Goal: Transaction & Acquisition: Purchase product/service

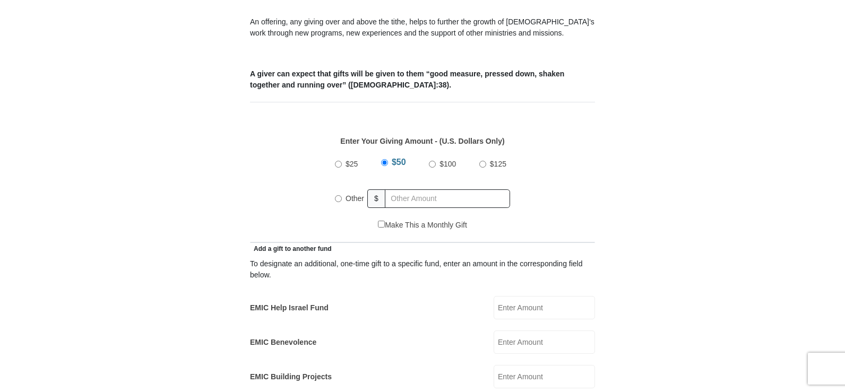
scroll to position [425, 0]
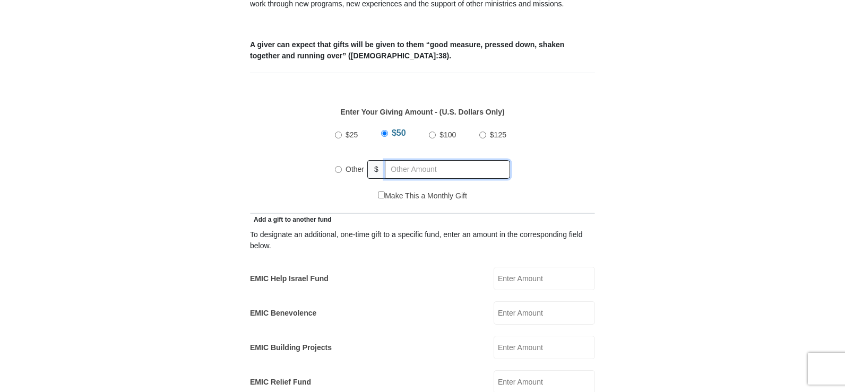
radio input "true"
click at [394, 160] on input "text" at bounding box center [449, 169] width 122 height 19
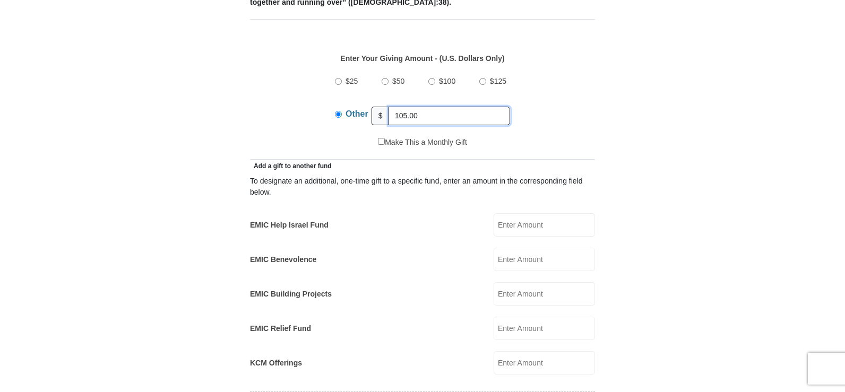
scroll to position [531, 0]
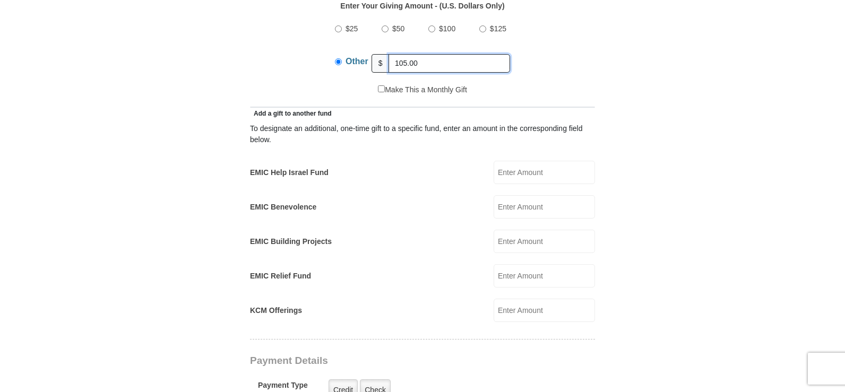
type input "105.00"
click at [545, 162] on input "EMIC Help Israel Fund" at bounding box center [544, 172] width 101 height 23
type input "25.00"
click at [522, 300] on input "KCM Offerings" at bounding box center [544, 310] width 101 height 23
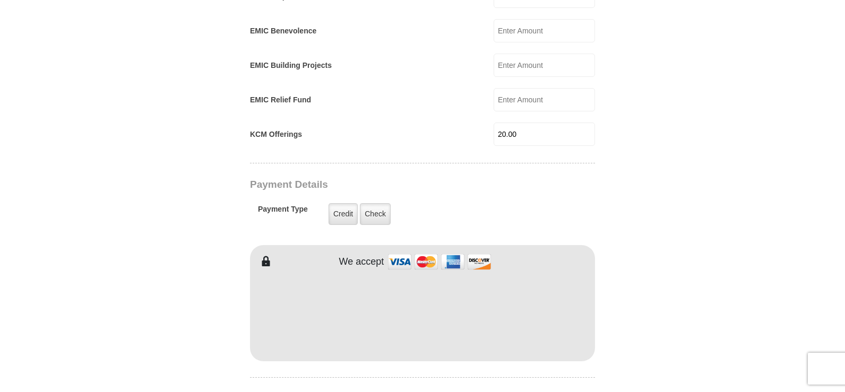
scroll to position [743, 0]
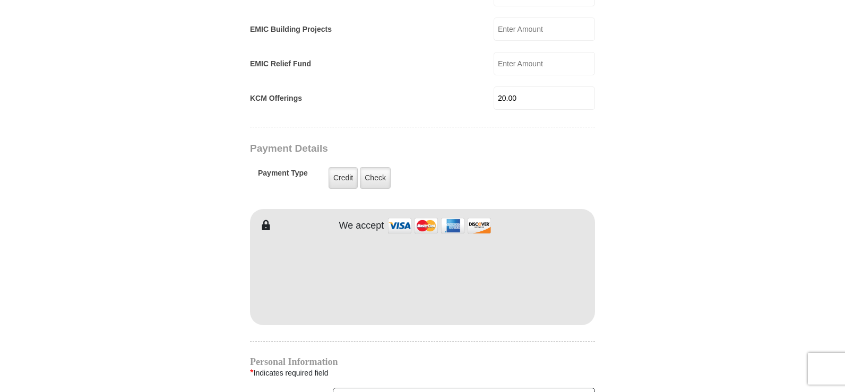
type input "20.00"
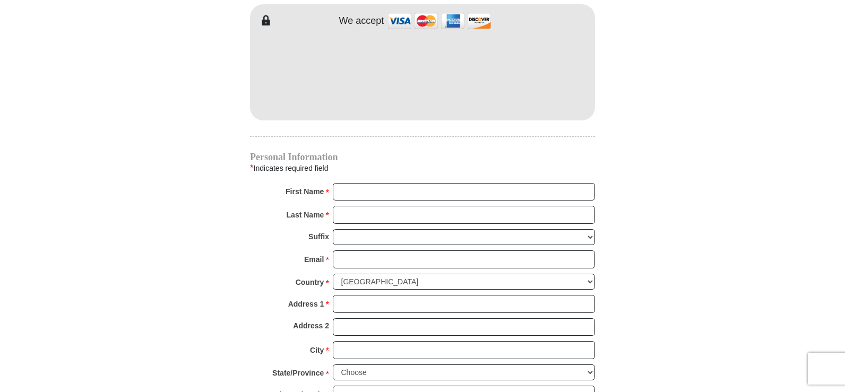
scroll to position [955, 0]
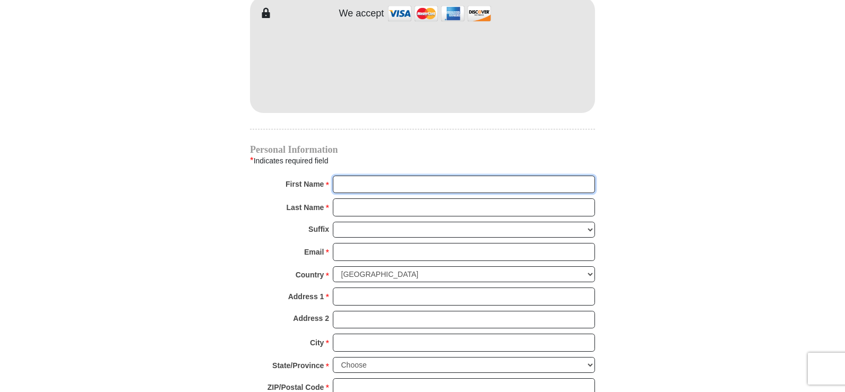
click at [351, 176] on input "First Name *" at bounding box center [464, 185] width 262 height 18
type input "Kenneth"
click at [395, 200] on input "Last Name *" at bounding box center [464, 207] width 262 height 18
type input "Comer"
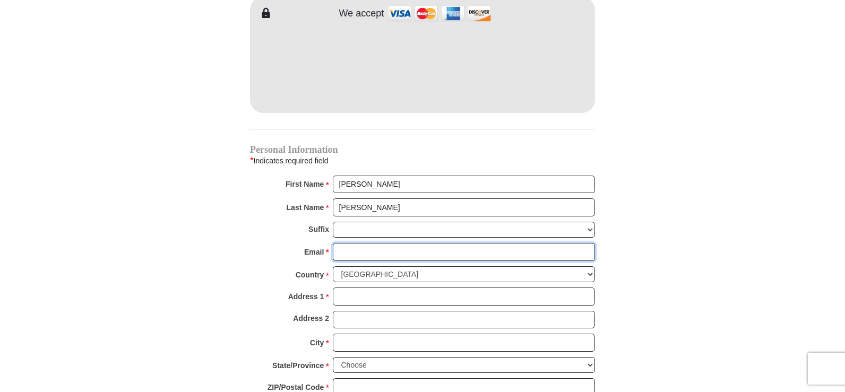
click at [379, 243] on input "Email *" at bounding box center [464, 252] width 262 height 18
type input "ken@sagercreekarms.com"
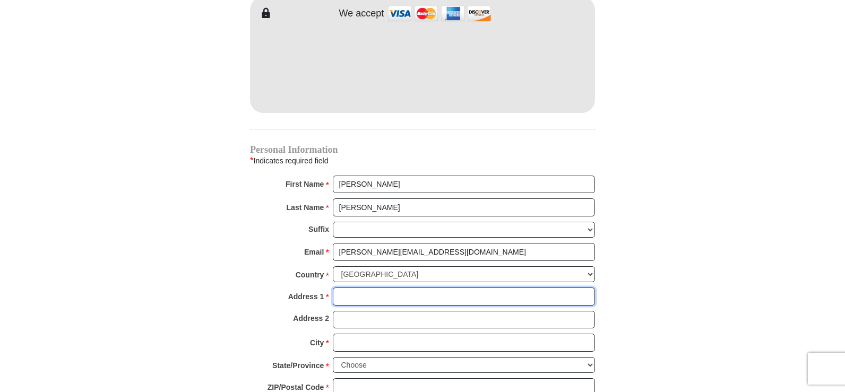
type input "507 Daisy Lane"
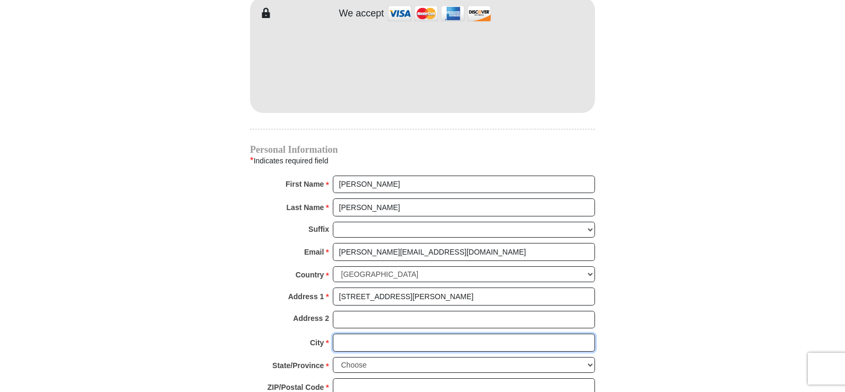
type input "Yellville"
select select "AR"
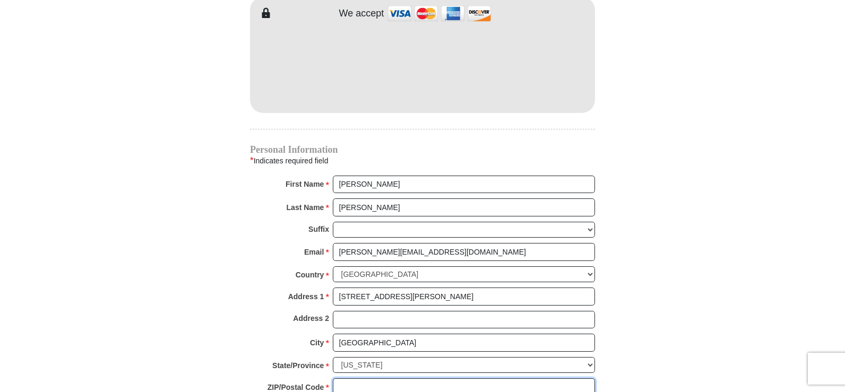
type input "72687"
type input "4792284098"
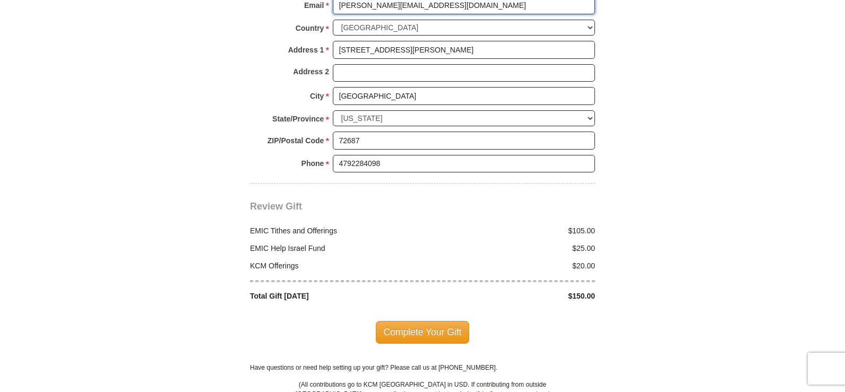
scroll to position [1221, 0]
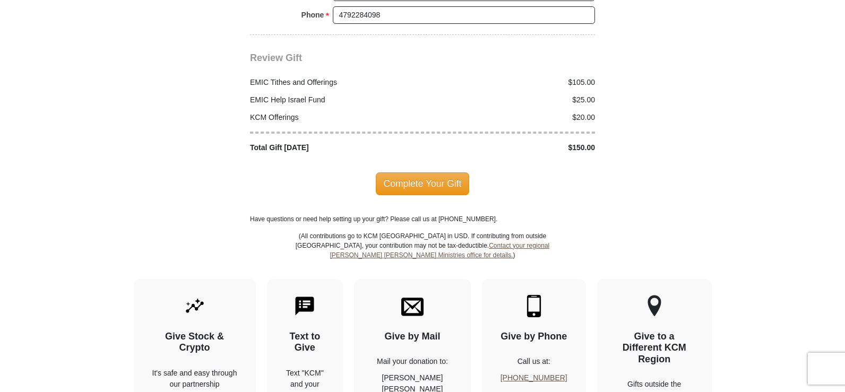
scroll to position [1327, 0]
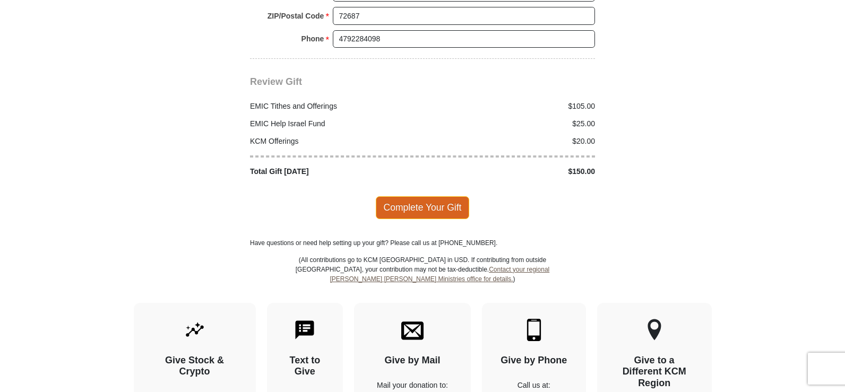
click at [418, 196] on span "Complete Your Gift" at bounding box center [423, 207] width 94 height 22
